Goal: Go to known website: Go to known website

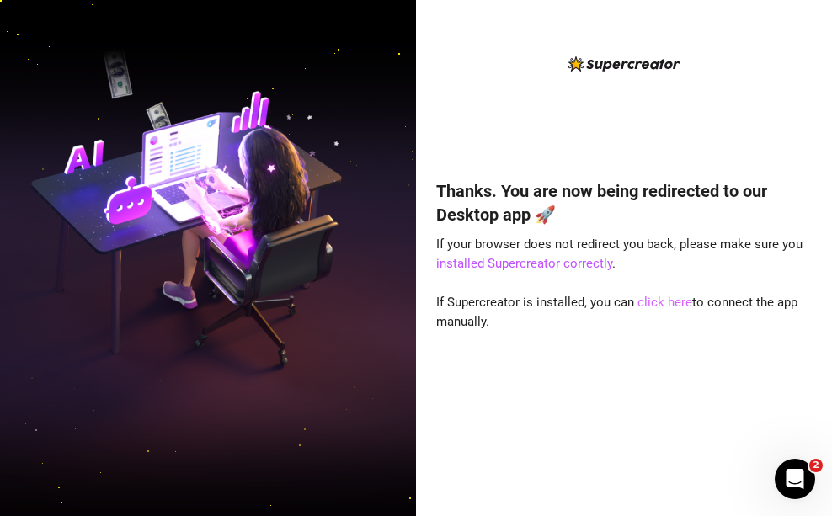
click at [675, 303] on link "click here" at bounding box center [665, 302] width 55 height 15
drag, startPoint x: 549, startPoint y: 321, endPoint x: 535, endPoint y: 321, distance: 14.3
click at [547, 321] on div "Thanks. You are now being redirected to our Desktop app 🚀 If your browser does …" at bounding box center [624, 323] width 376 height 333
click at [560, 282] on div "Thanks. You are now being redirected to our Desktop app 🚀 If your browser does …" at bounding box center [624, 323] width 376 height 333
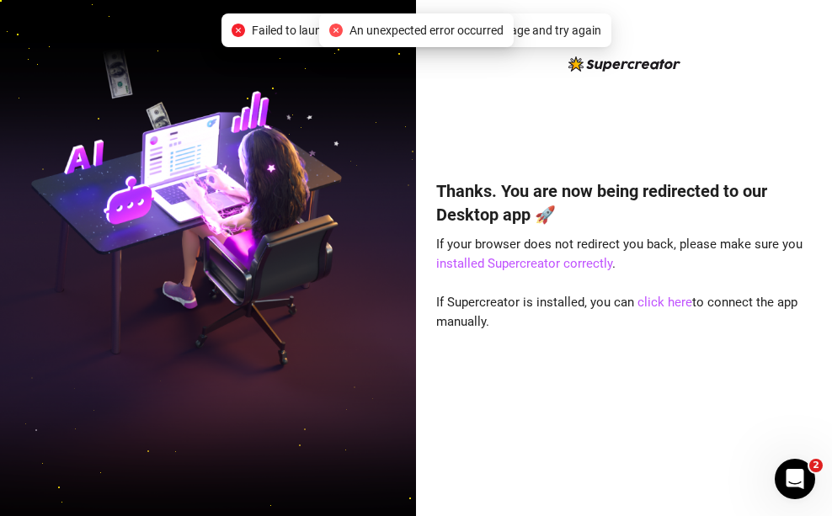
click at [401, 34] on span "An unexpected error occurred" at bounding box center [427, 30] width 154 height 19
